Goal: Task Accomplishment & Management: Use online tool/utility

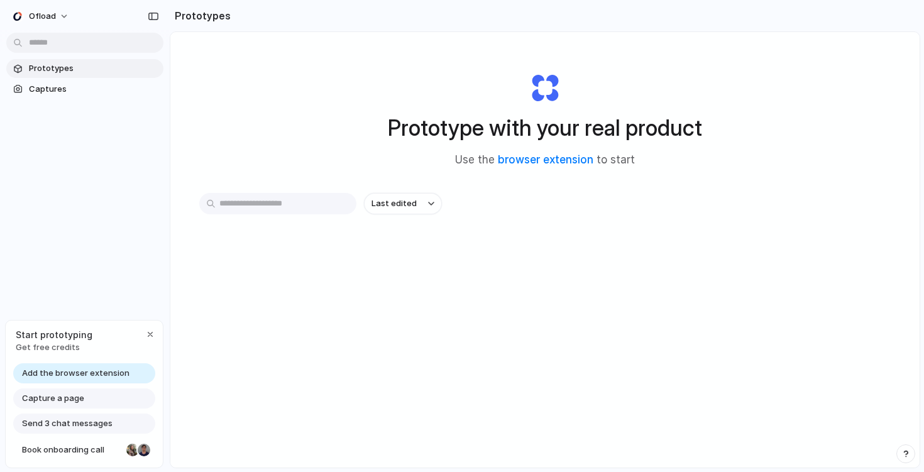
click at [60, 74] on span "Prototypes" at bounding box center [94, 68] width 130 height 13
click at [62, 94] on span "Captures" at bounding box center [94, 89] width 130 height 13
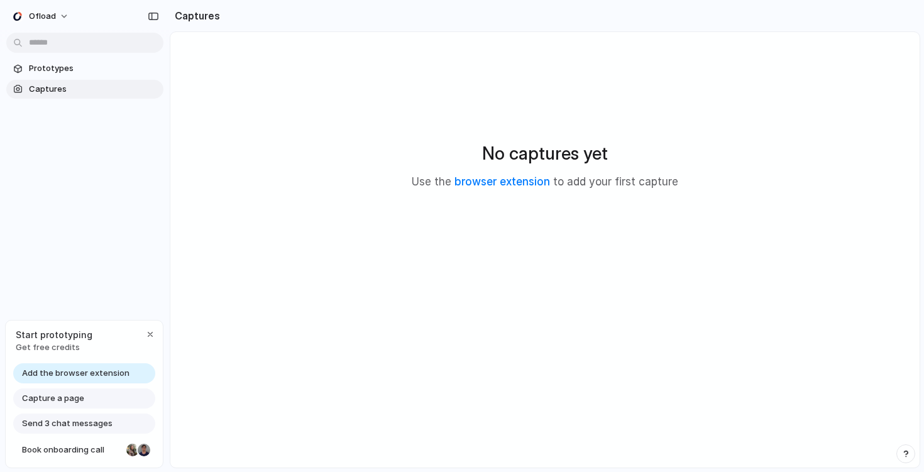
click at [89, 371] on span "Add the browser extension" at bounding box center [76, 373] width 108 height 13
click at [72, 373] on span "Add the browser extension" at bounding box center [76, 373] width 108 height 13
click at [70, 373] on span "Add the browser extension" at bounding box center [76, 373] width 108 height 13
click at [73, 377] on span "Add the browser extension" at bounding box center [76, 373] width 108 height 13
click at [68, 372] on span "Add the browser extension" at bounding box center [76, 373] width 108 height 13
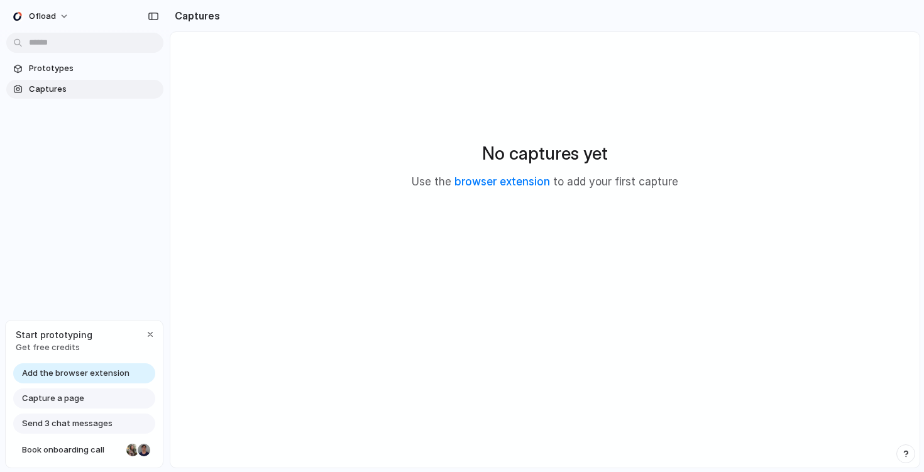
click at [68, 372] on span "Add the browser extension" at bounding box center [76, 373] width 108 height 13
click at [67, 396] on span "Capture a page" at bounding box center [53, 398] width 62 height 13
click at [70, 369] on span "Add the browser extension" at bounding box center [76, 373] width 108 height 13
click at [148, 336] on div "button" at bounding box center [150, 334] width 10 height 10
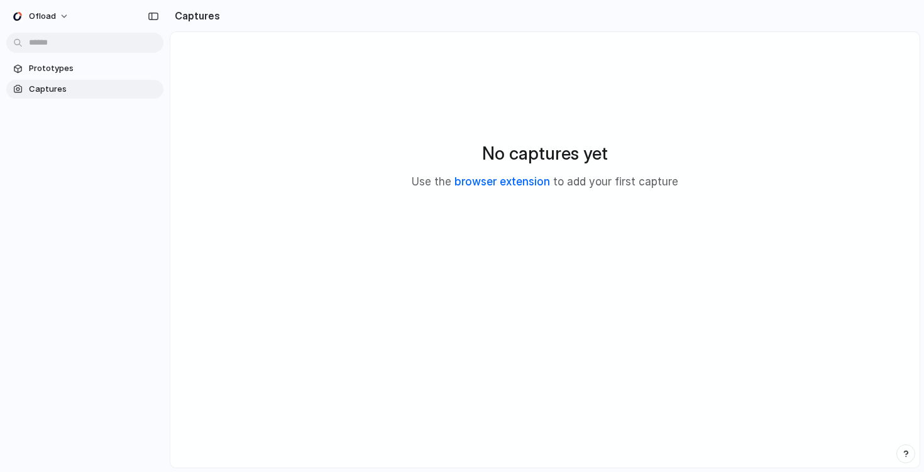
click at [485, 184] on link "browser extension" at bounding box center [503, 181] width 96 height 13
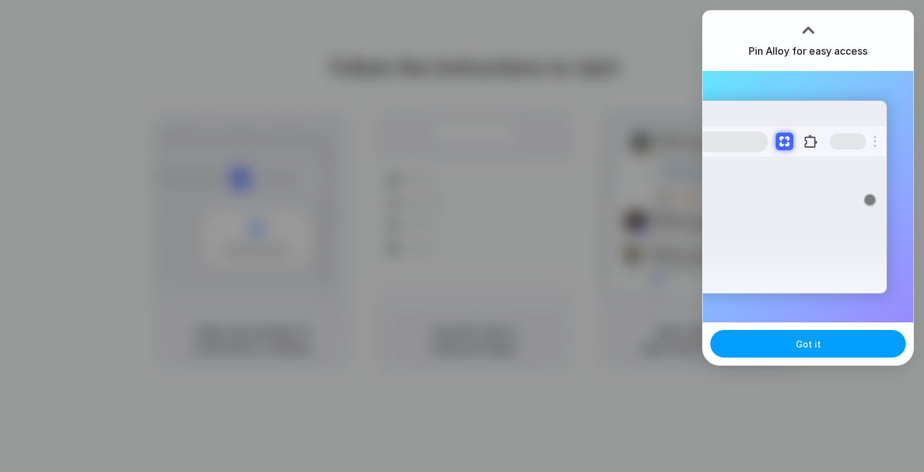
click at [810, 355] on button "Got it" at bounding box center [809, 344] width 196 height 28
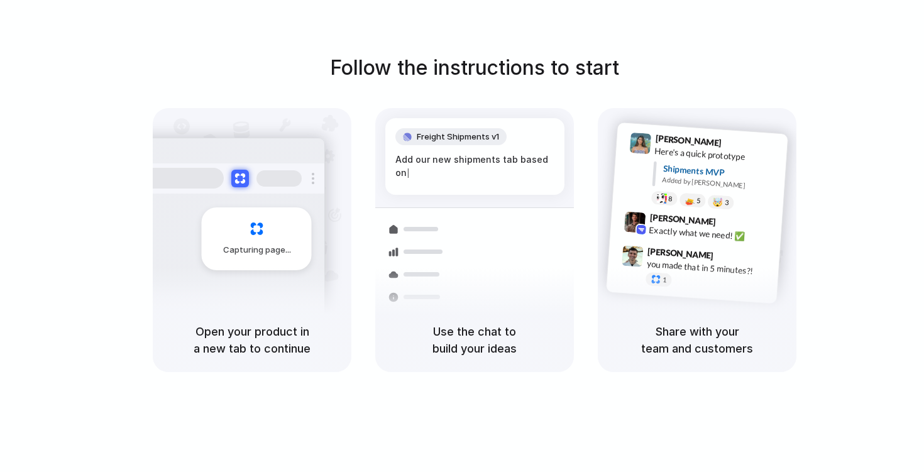
click at [743, 28] on div "Follow the instructions to start Capturing page Open your product in a new tab …" at bounding box center [474, 248] width 949 height 497
